Goal: Download file/media

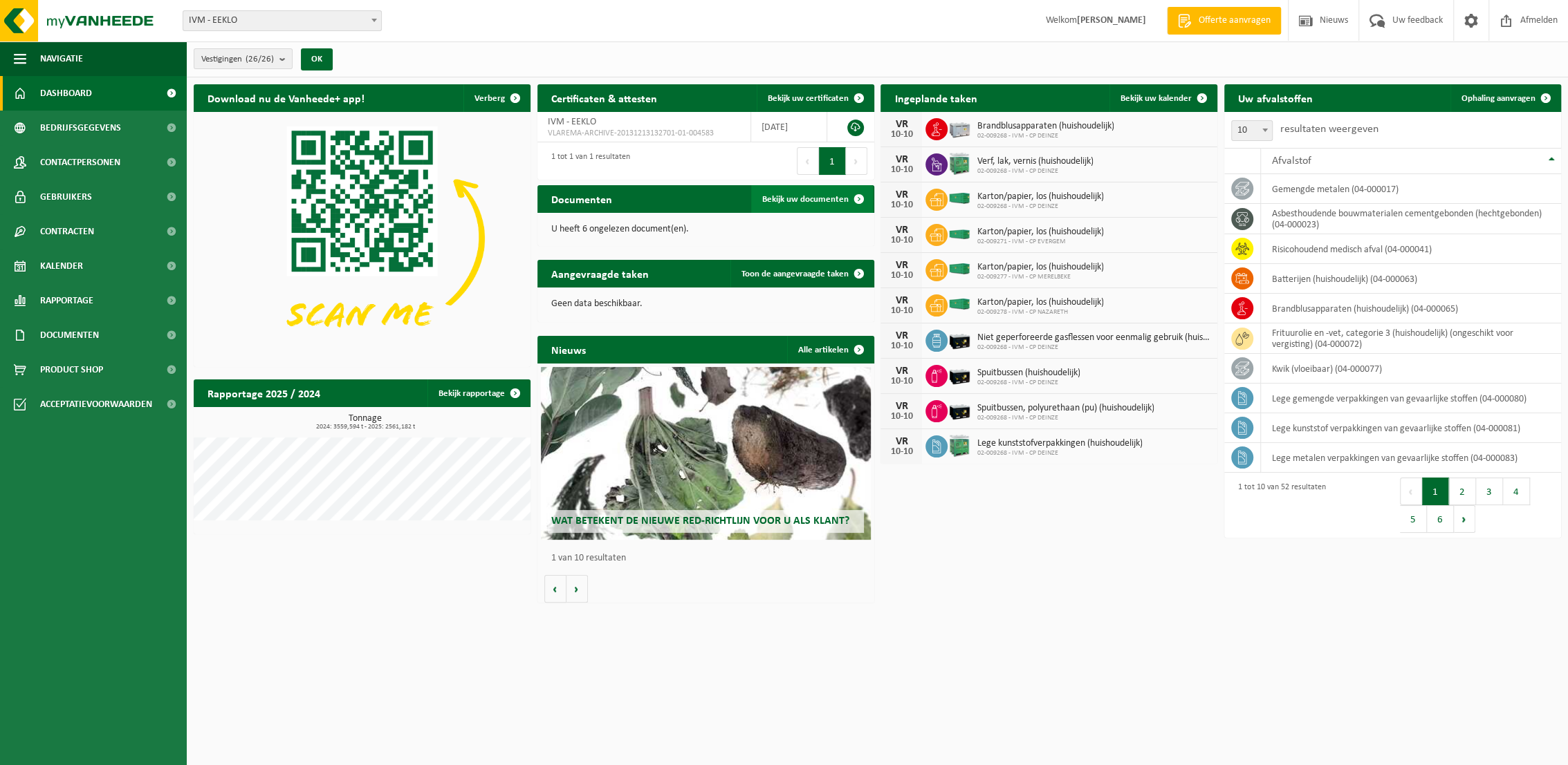
click at [818, 196] on span "Bekijk uw documenten" at bounding box center [805, 199] width 86 height 9
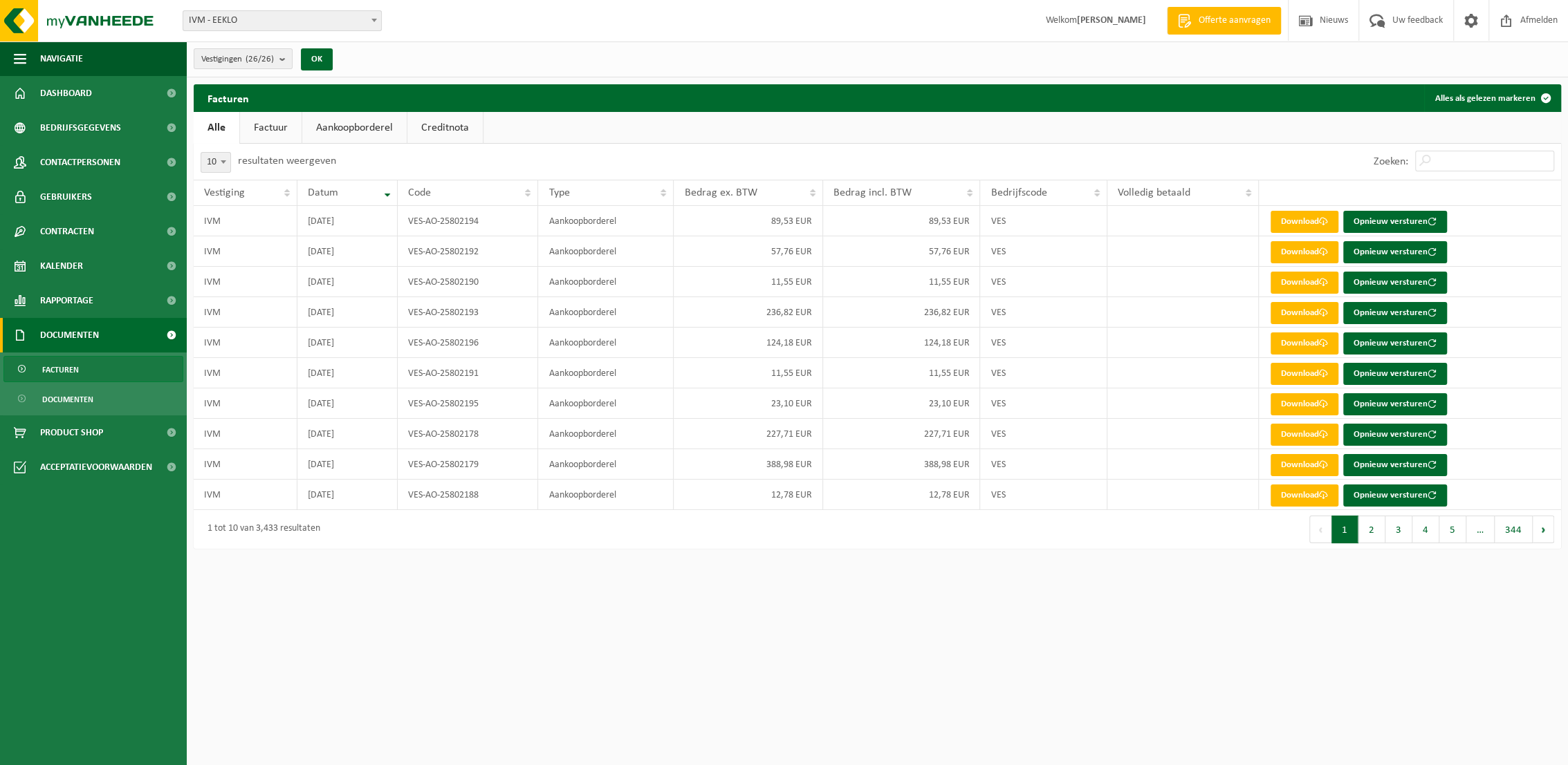
click at [280, 126] on link "Factuur" at bounding box center [271, 128] width 62 height 32
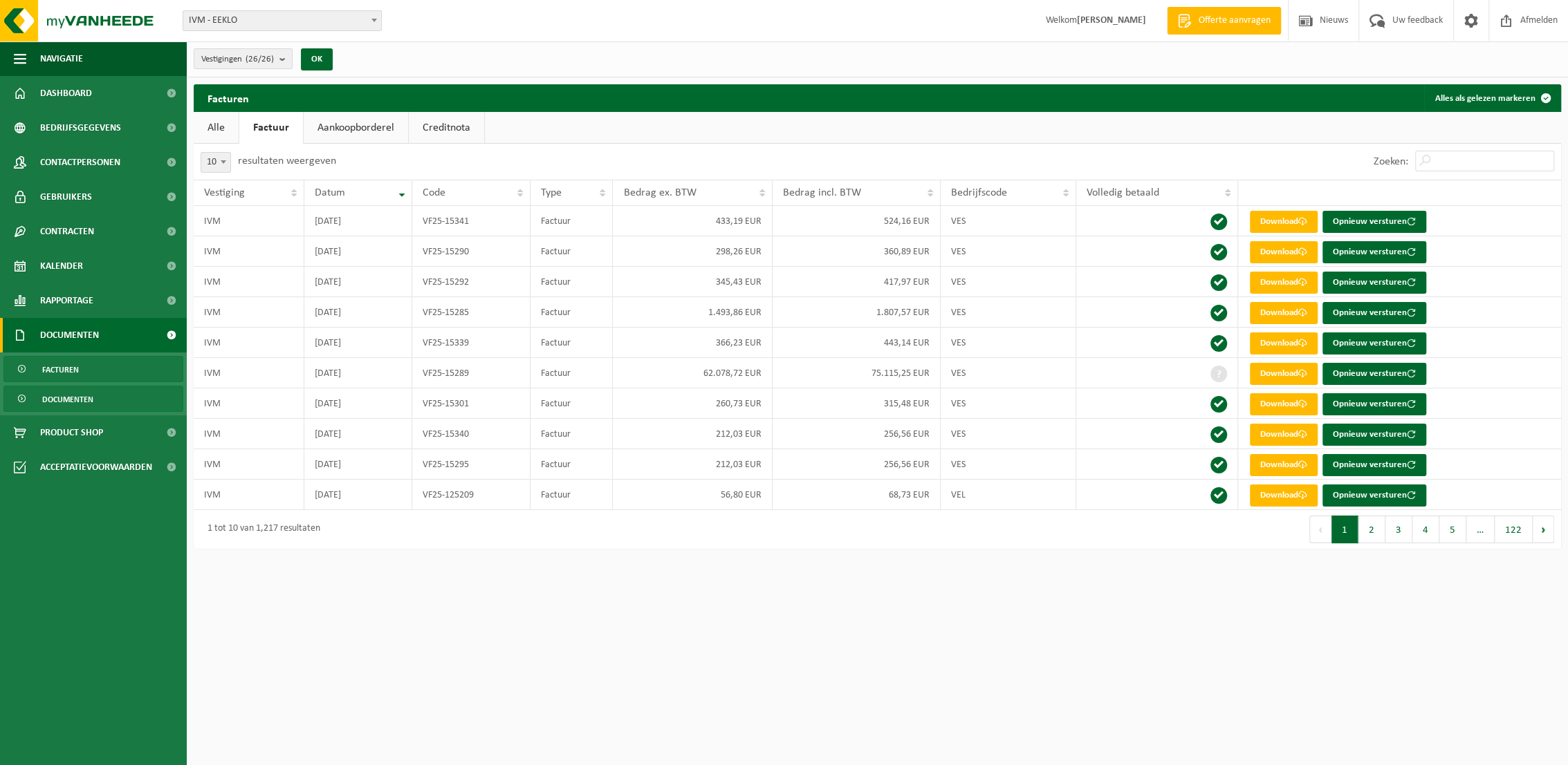
click at [76, 400] on span "Documenten" at bounding box center [68, 400] width 52 height 26
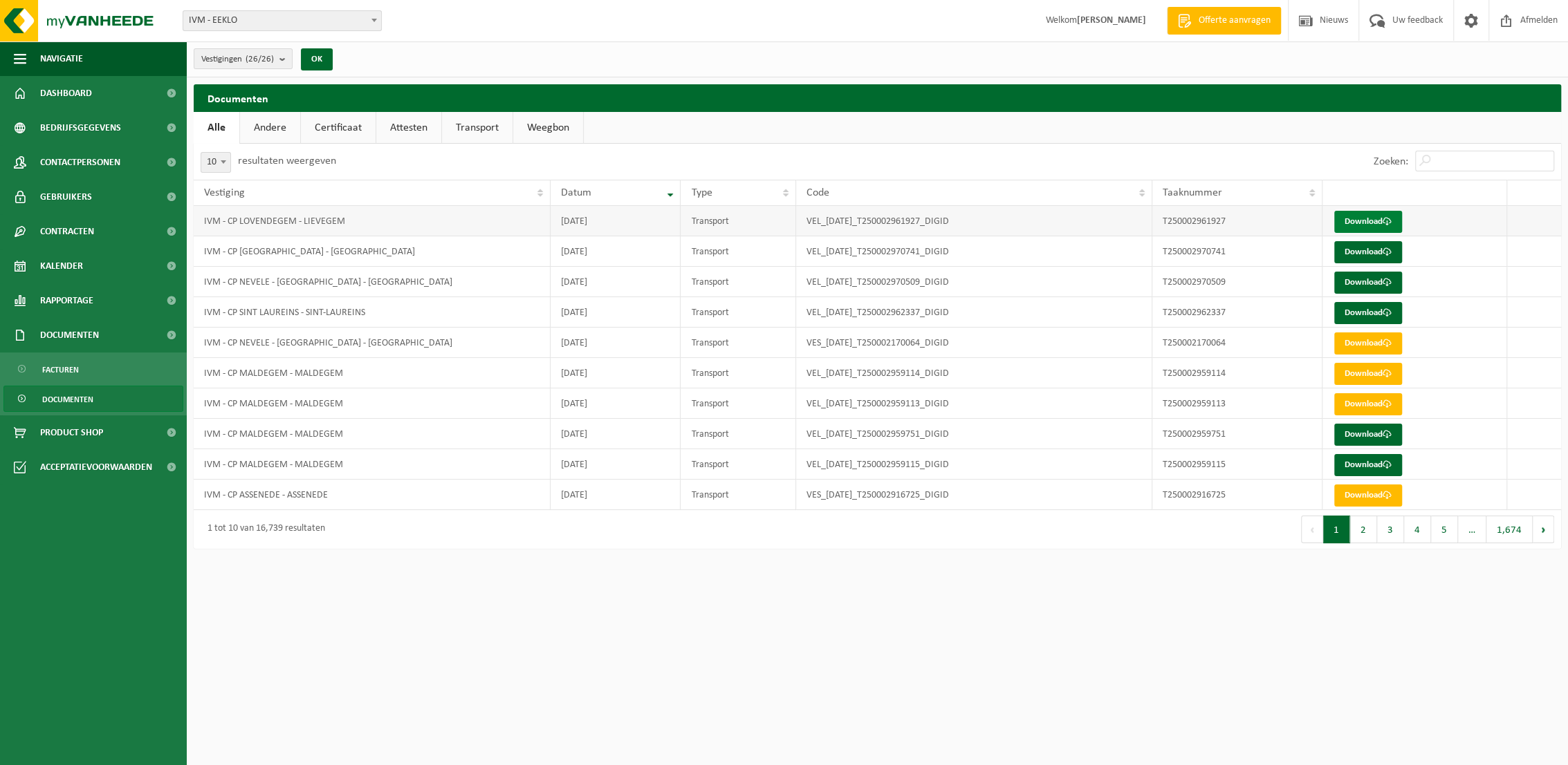
click at [1374, 218] on link "Download" at bounding box center [1368, 222] width 67 height 22
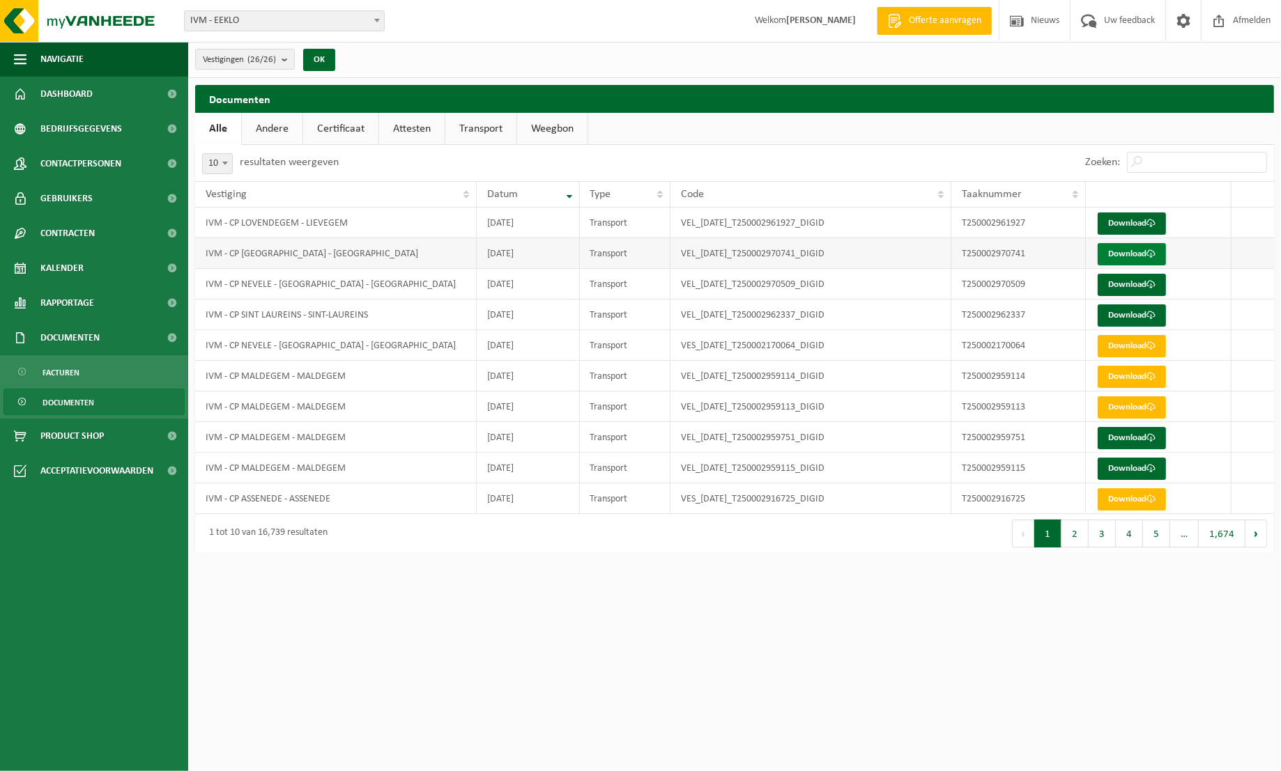
click at [1134, 255] on link "Download" at bounding box center [1132, 254] width 68 height 22
click at [1139, 284] on link "Download" at bounding box center [1132, 285] width 68 height 22
click at [1137, 316] on link "Download" at bounding box center [1132, 316] width 68 height 22
click at [1132, 446] on link "Download" at bounding box center [1132, 438] width 68 height 22
click at [1138, 467] on link "Download" at bounding box center [1132, 469] width 68 height 22
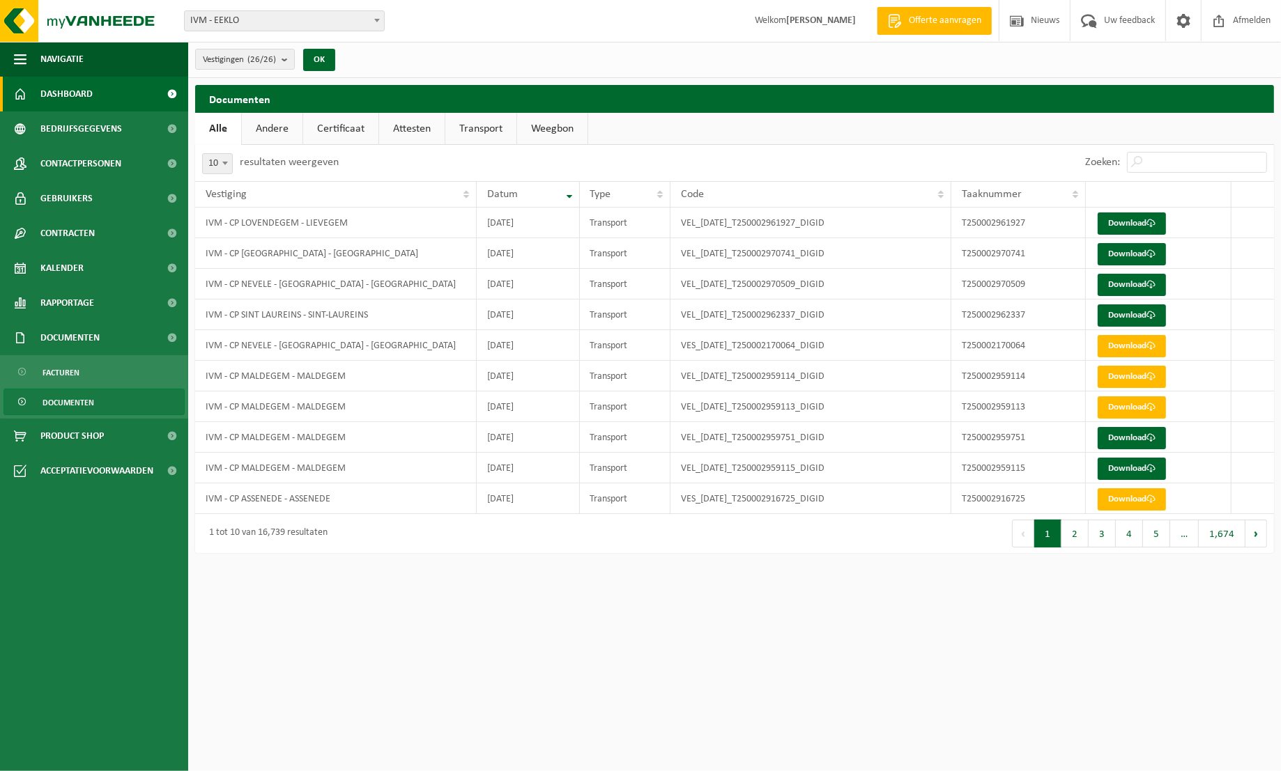
click at [84, 91] on span "Dashboard" at bounding box center [66, 94] width 52 height 35
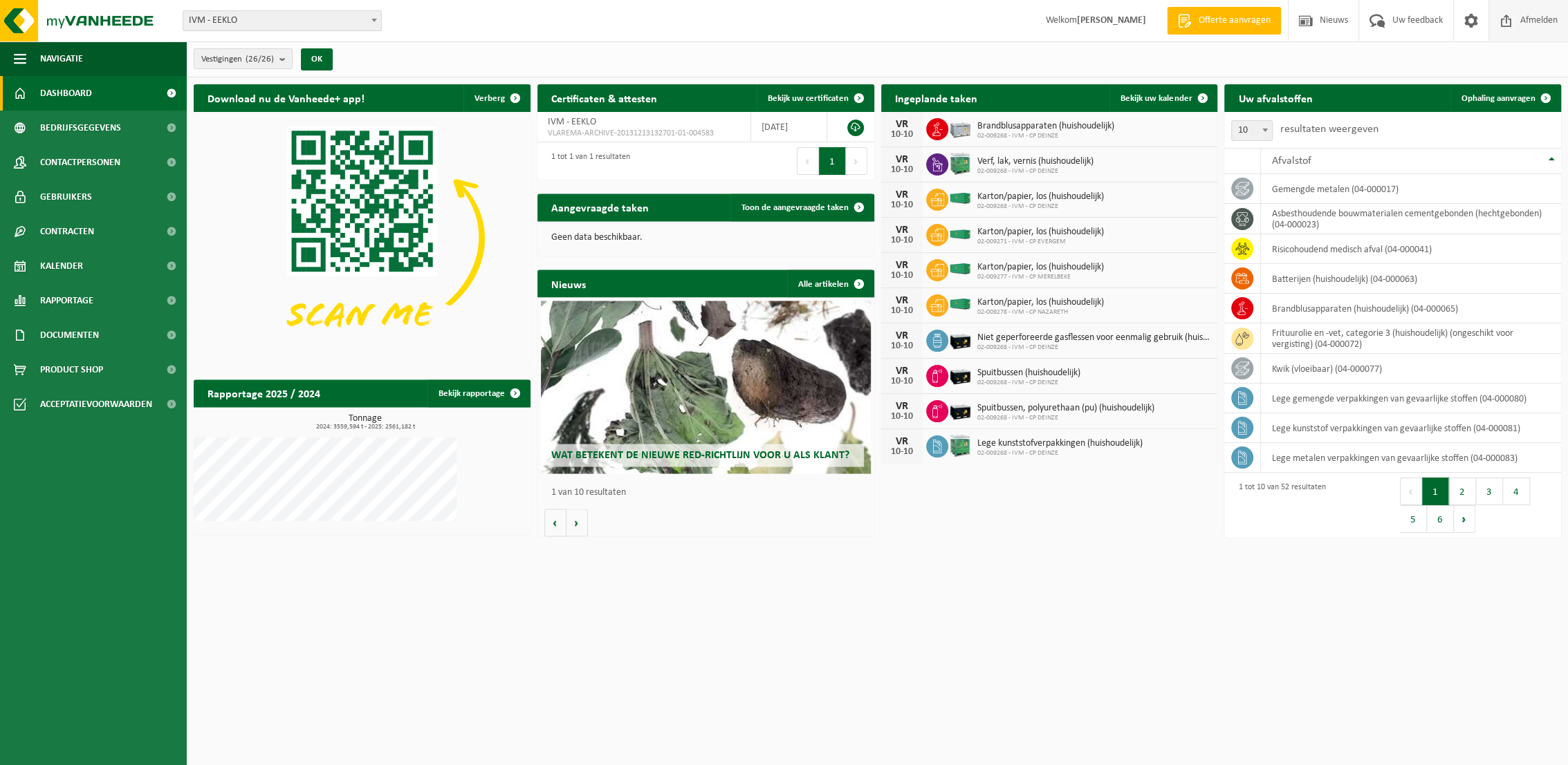
click at [1270, 19] on span "Afmelden" at bounding box center [1538, 20] width 45 height 41
